Goal: Navigation & Orientation: Go to known website

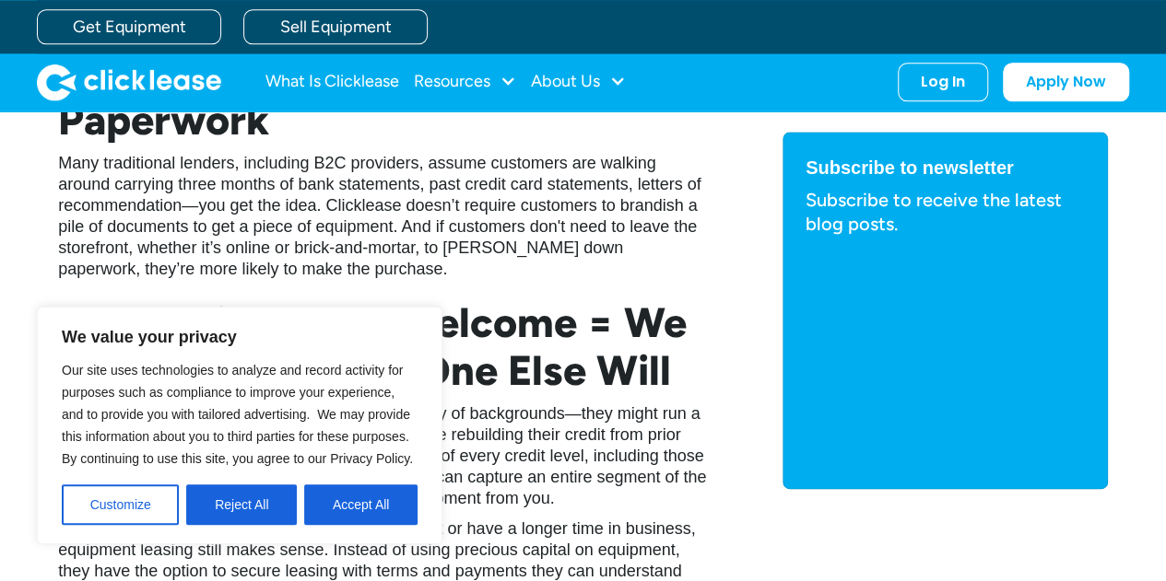
scroll to position [922, 0]
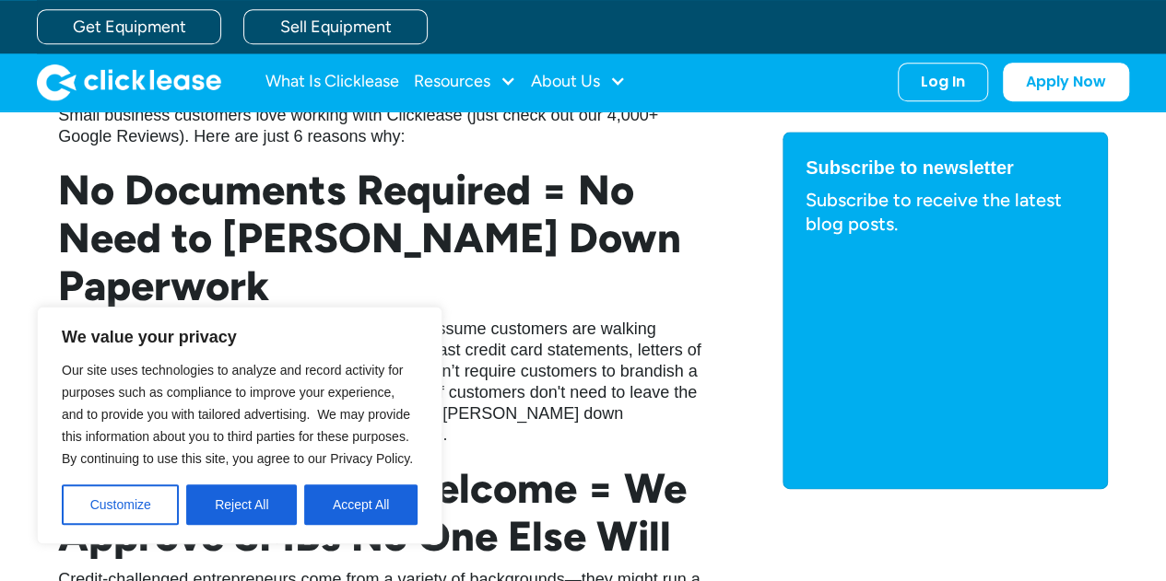
click at [123, 71] on img "home" at bounding box center [129, 82] width 184 height 37
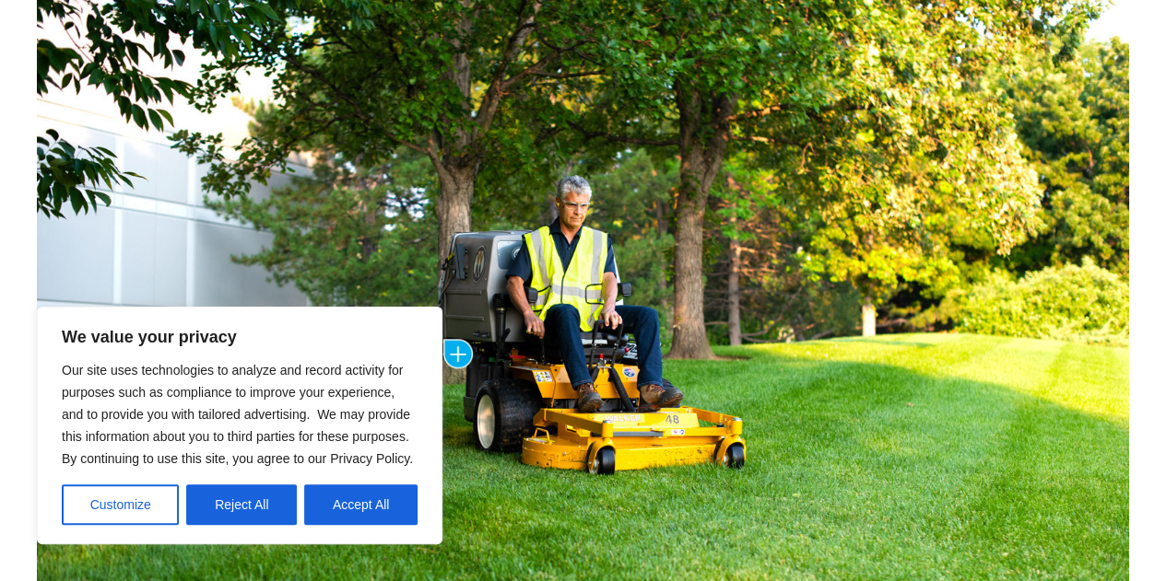
scroll to position [1198, 0]
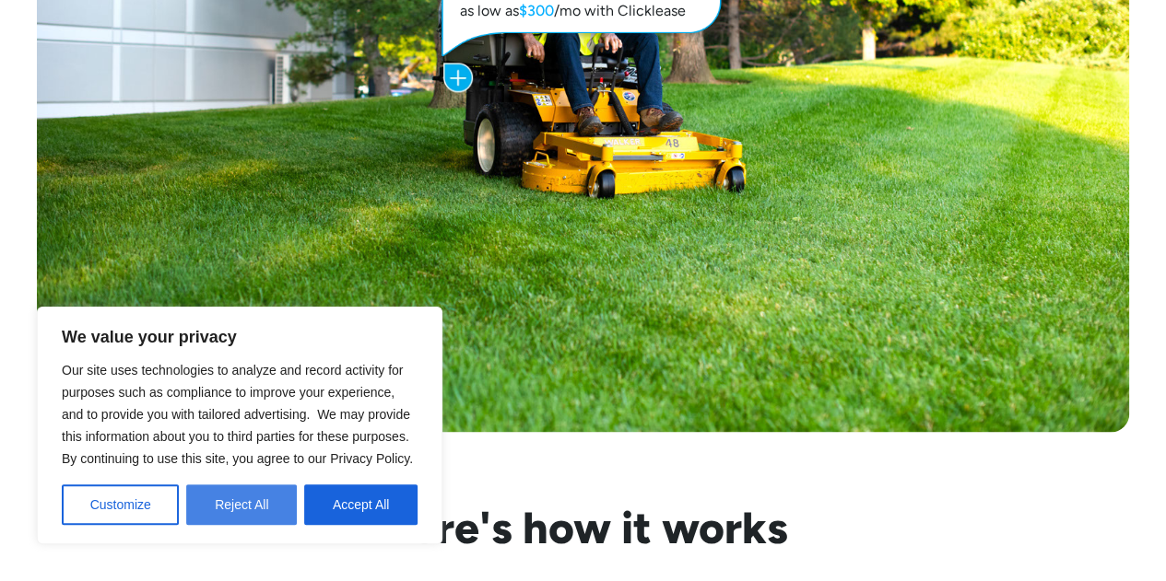
click at [252, 524] on button "Reject All" at bounding box center [241, 505] width 111 height 41
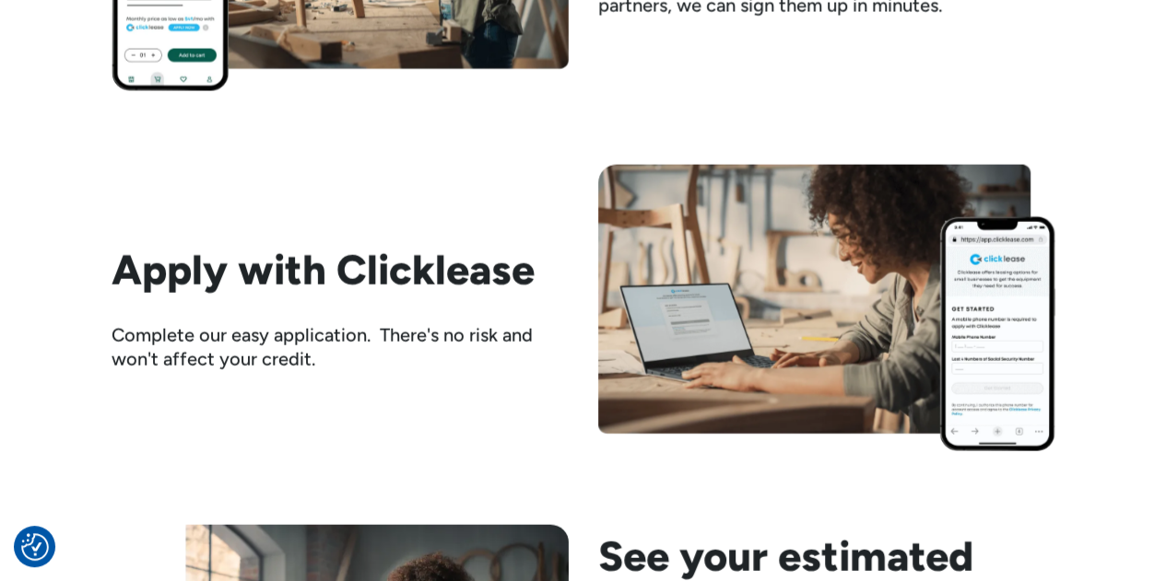
scroll to position [1843, 0]
